Goal: Task Accomplishment & Management: Use online tool/utility

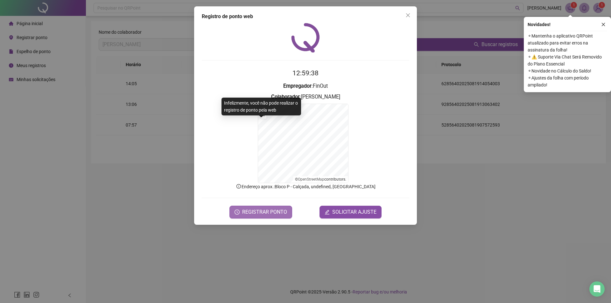
click at [260, 208] on span "REGISTRAR PONTO" at bounding box center [264, 212] width 45 height 8
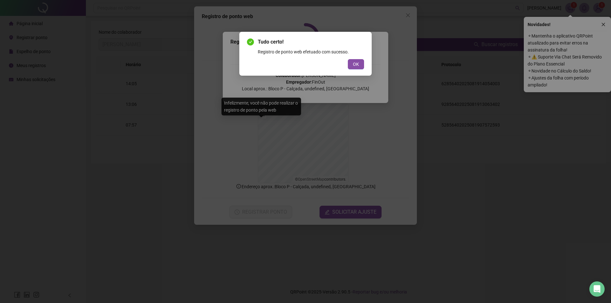
click at [348, 59] on button "OK" at bounding box center [356, 64] width 16 height 10
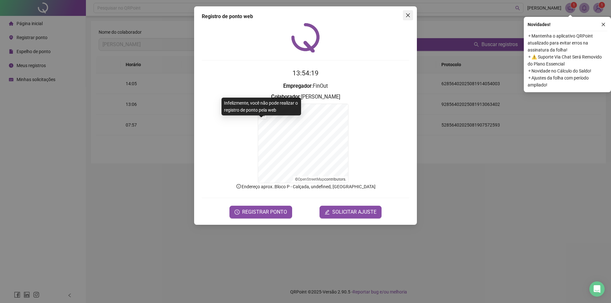
click at [408, 15] on icon "close" at bounding box center [408, 15] width 4 height 4
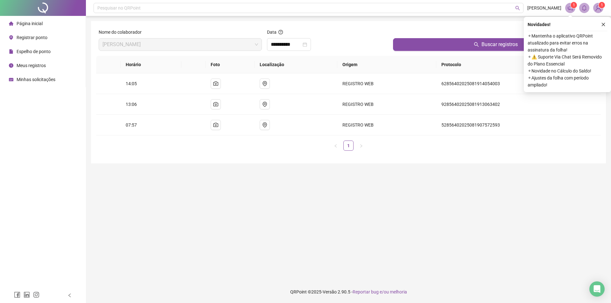
click at [33, 66] on span "Meus registros" at bounding box center [31, 65] width 29 height 5
click at [289, 47] on input "**********" at bounding box center [286, 45] width 31 height 8
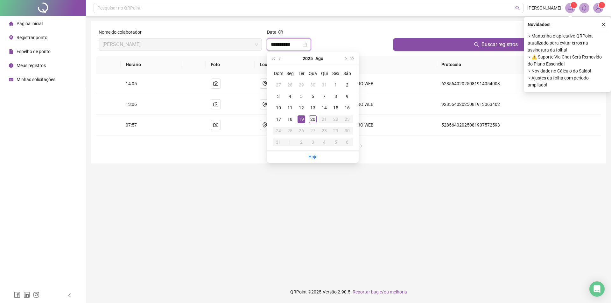
type input "**********"
click at [313, 119] on div "20" at bounding box center [313, 120] width 8 height 8
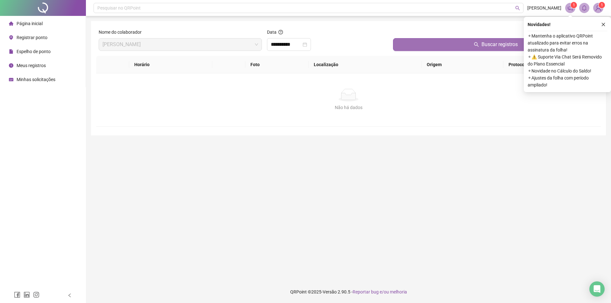
click at [425, 46] on button "Buscar registros" at bounding box center [495, 44] width 205 height 13
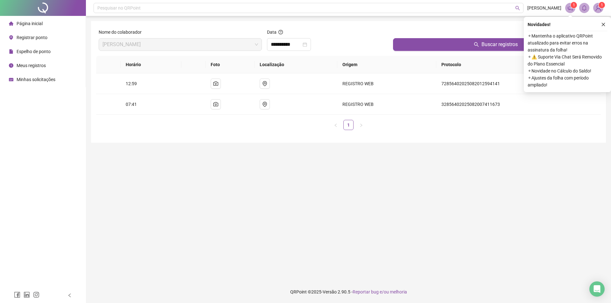
click at [52, 38] on li "Registrar ponto" at bounding box center [42, 37] width 83 height 13
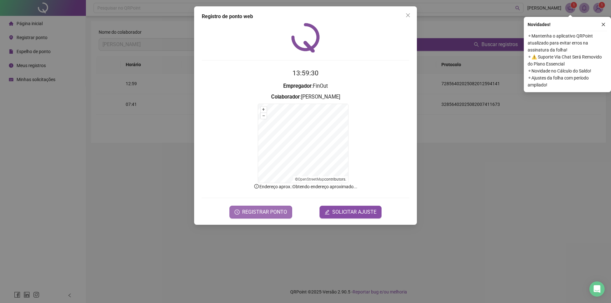
click at [256, 215] on span "REGISTRAR PONTO" at bounding box center [264, 212] width 45 height 8
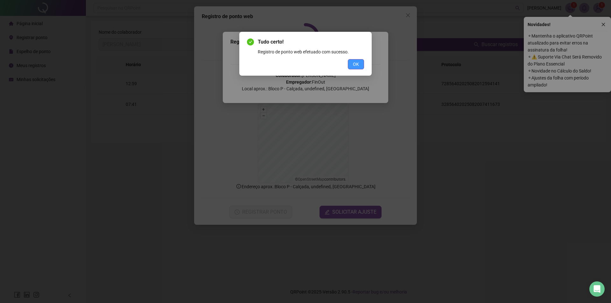
click at [357, 65] on span "OK" at bounding box center [356, 64] width 6 height 7
